Goal: Task Accomplishment & Management: Use online tool/utility

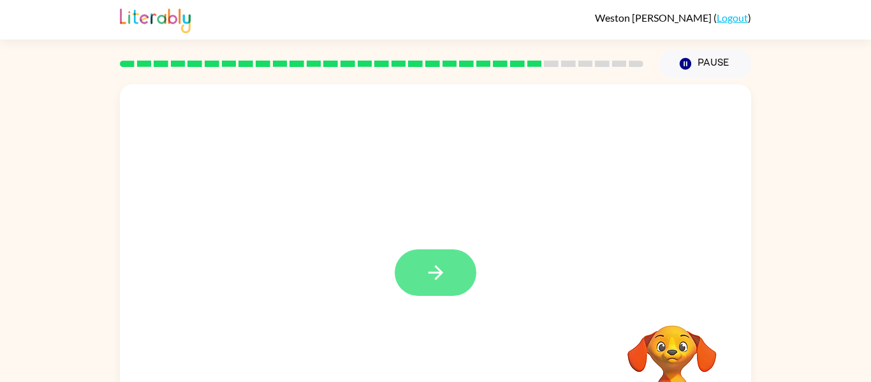
click at [455, 270] on button "button" at bounding box center [436, 272] width 82 height 47
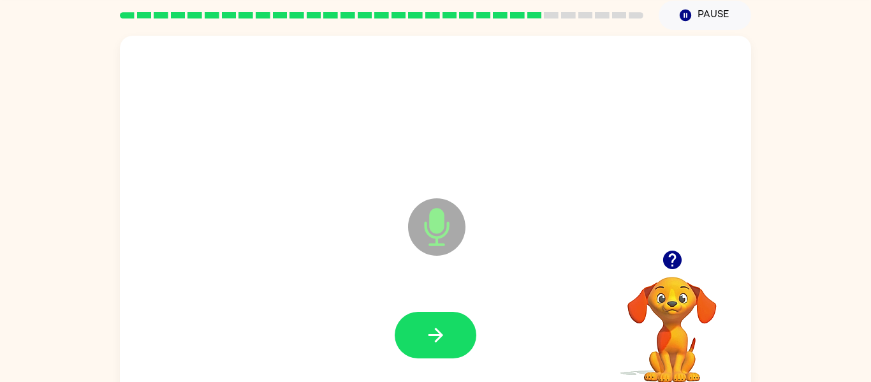
scroll to position [53, 0]
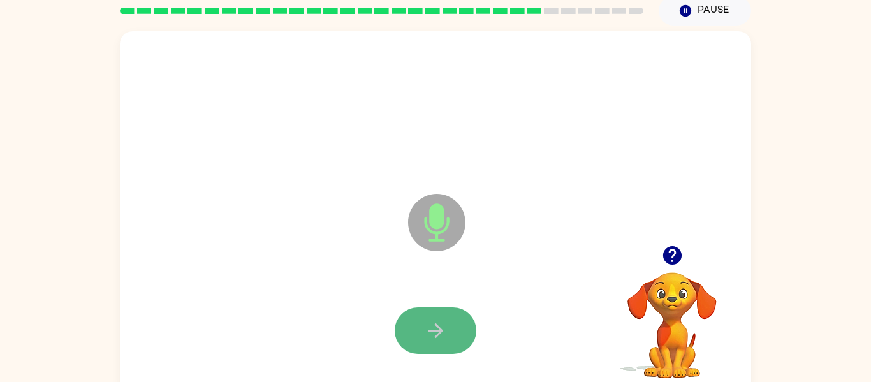
click at [451, 322] on button "button" at bounding box center [436, 330] width 82 height 47
click at [659, 260] on button "button" at bounding box center [672, 255] width 33 height 33
click at [476, 332] on button "button" at bounding box center [436, 330] width 82 height 47
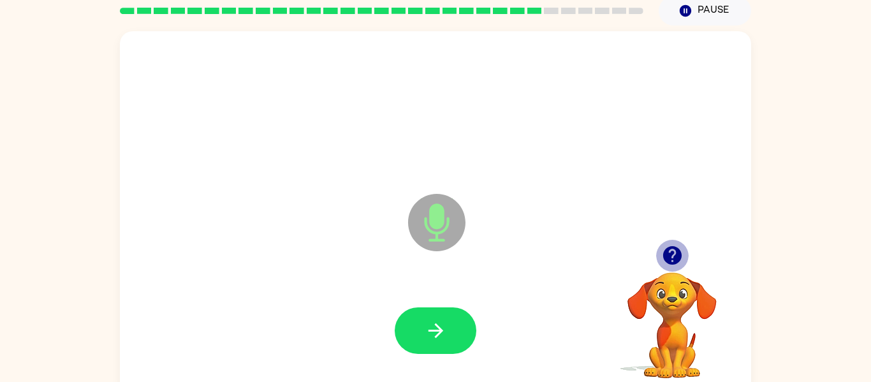
click at [672, 256] on icon "button" at bounding box center [672, 255] width 22 height 22
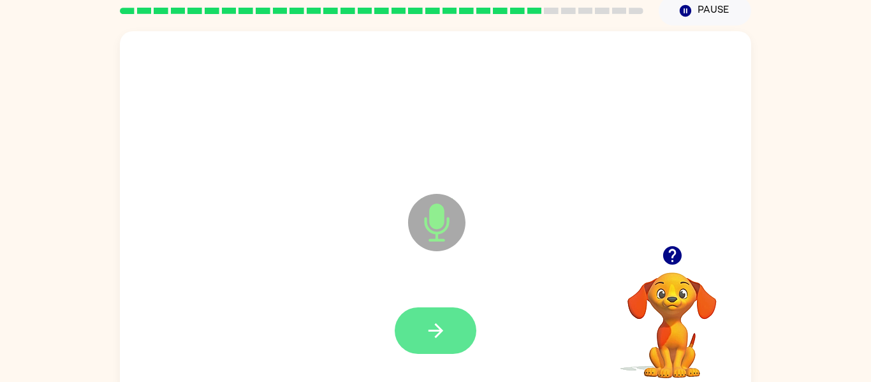
click at [453, 320] on button "button" at bounding box center [436, 330] width 82 height 47
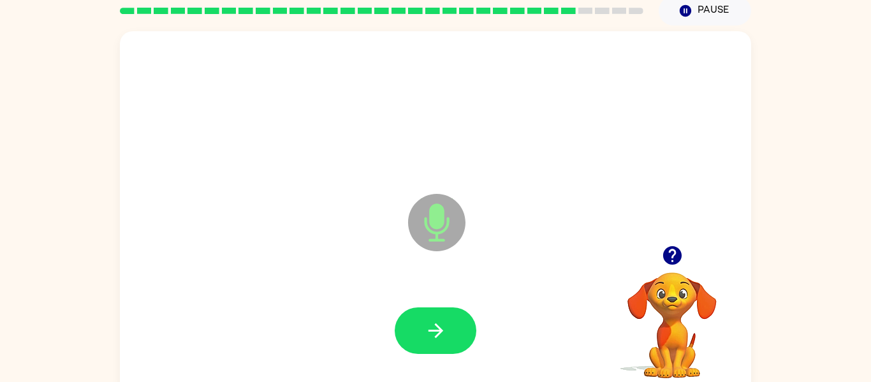
click at [453, 320] on button "button" at bounding box center [436, 330] width 82 height 47
click at [681, 250] on icon "button" at bounding box center [672, 255] width 22 height 22
click at [434, 334] on icon "button" at bounding box center [436, 331] width 22 height 22
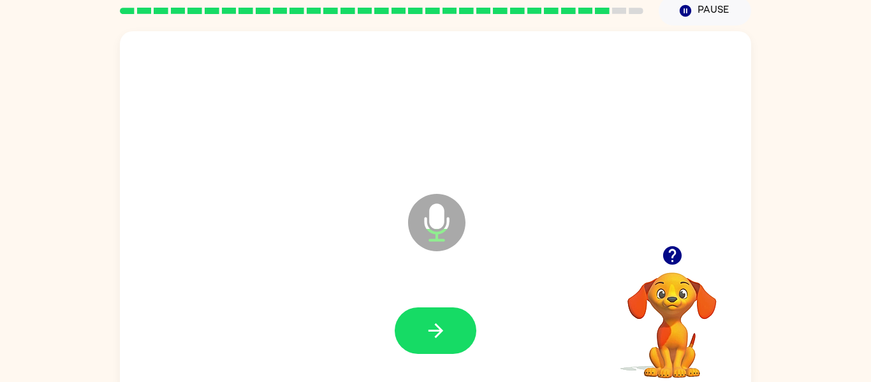
click at [434, 334] on icon "button" at bounding box center [436, 331] width 22 height 22
click at [668, 249] on icon "button" at bounding box center [672, 255] width 18 height 18
click at [669, 251] on icon "button" at bounding box center [672, 255] width 22 height 22
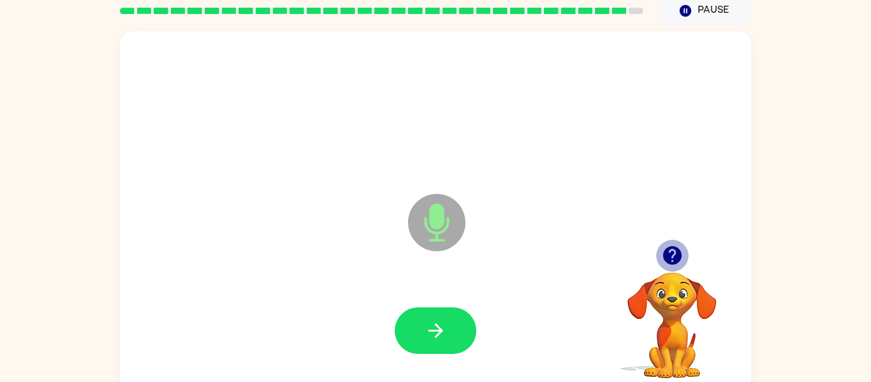
click at [678, 252] on icon "button" at bounding box center [672, 255] width 18 height 18
